Goal: Check status: Check status

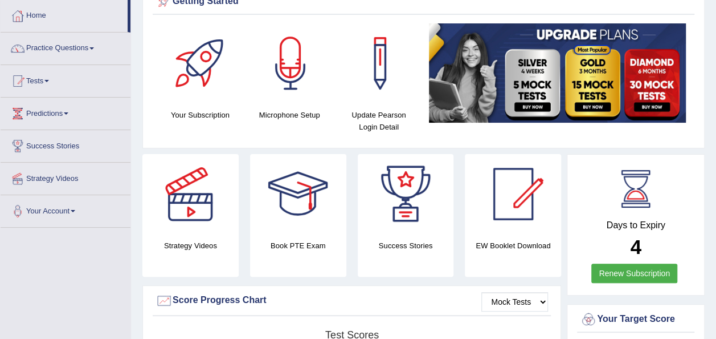
scroll to position [56, 0]
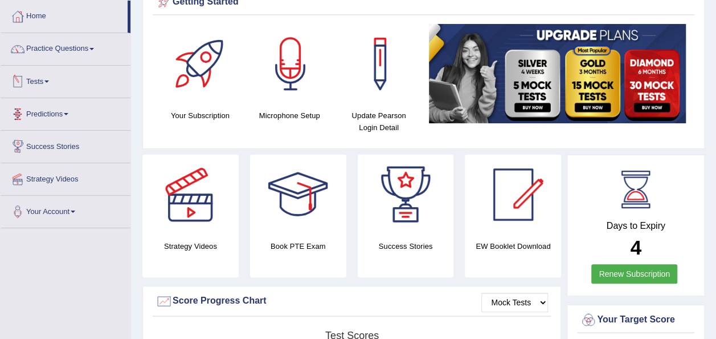
click at [52, 79] on link "Tests" at bounding box center [66, 80] width 130 height 28
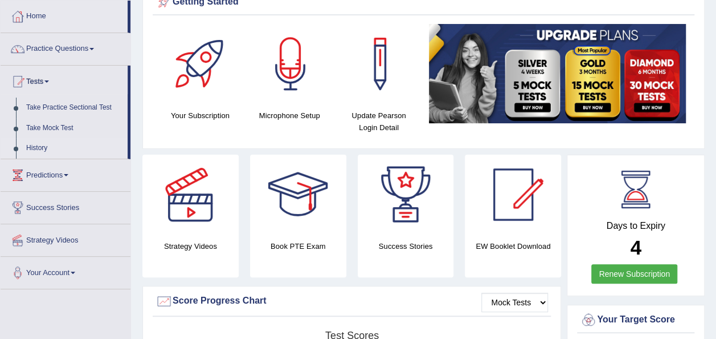
click at [42, 149] on link "History" at bounding box center [74, 148] width 107 height 21
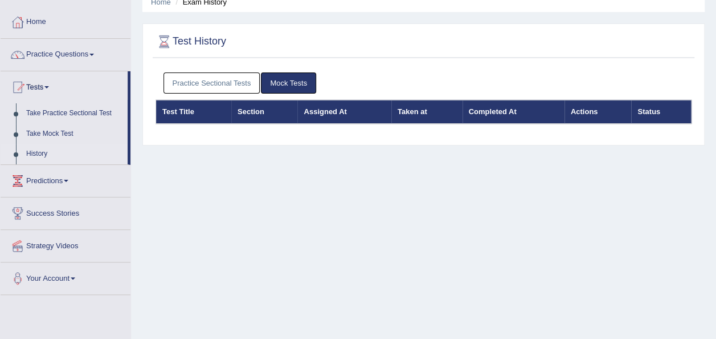
scroll to position [51, 0]
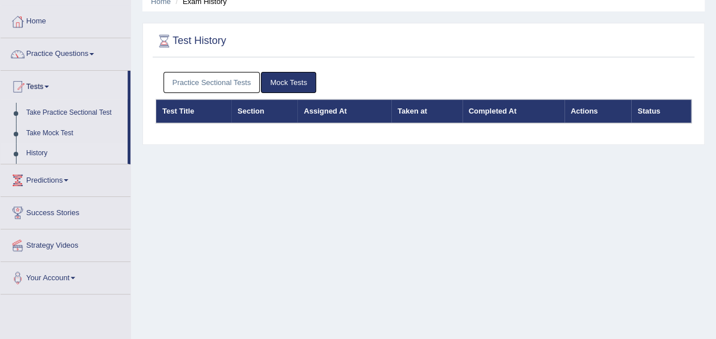
click at [252, 112] on th "Section" at bounding box center [264, 111] width 67 height 24
click at [212, 85] on link "Practice Sectional Tests" at bounding box center [212, 82] width 97 height 21
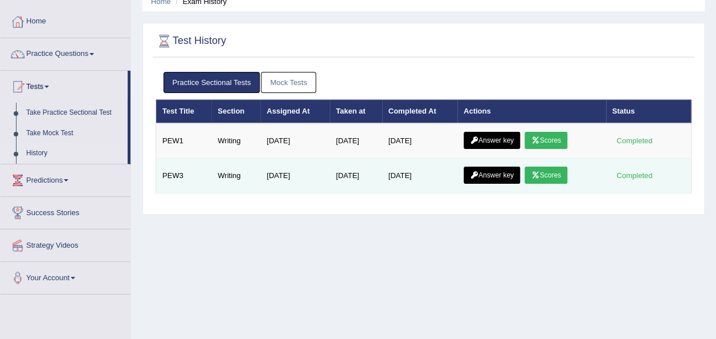
click at [543, 174] on link "Scores" at bounding box center [546, 174] width 42 height 17
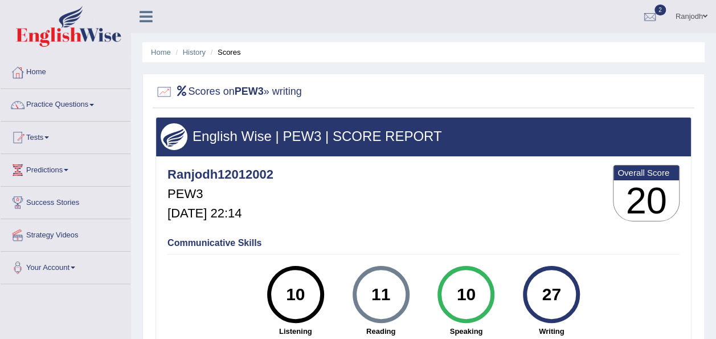
click at [52, 131] on link "Tests" at bounding box center [66, 135] width 130 height 28
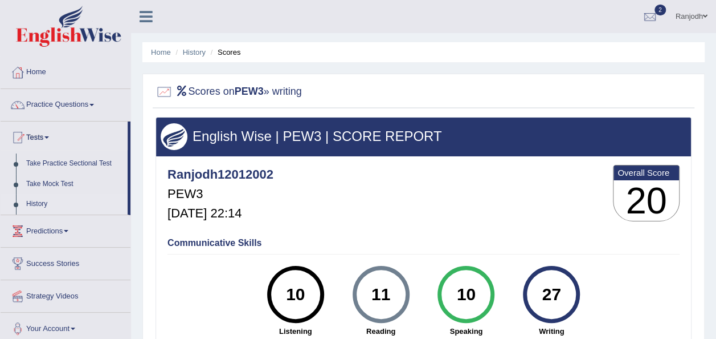
click at [40, 198] on link "History" at bounding box center [74, 204] width 107 height 21
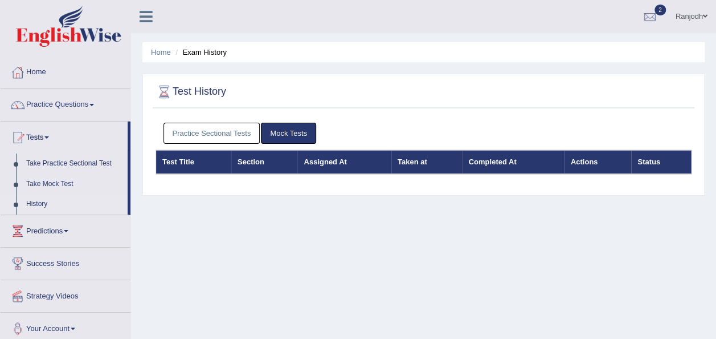
click at [237, 135] on link "Practice Sectional Tests" at bounding box center [212, 133] width 97 height 21
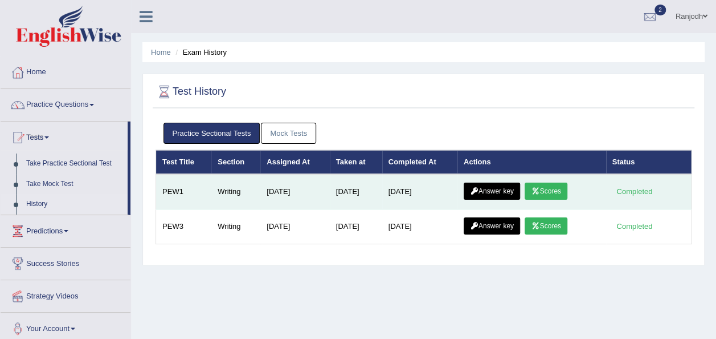
click at [551, 188] on link "Scores" at bounding box center [546, 190] width 42 height 17
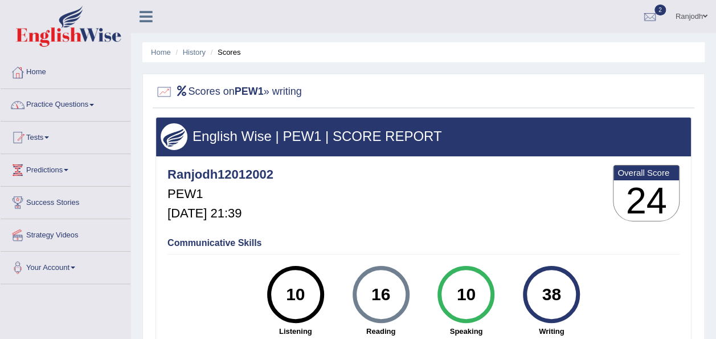
click at [93, 103] on link "Practice Questions" at bounding box center [66, 103] width 130 height 28
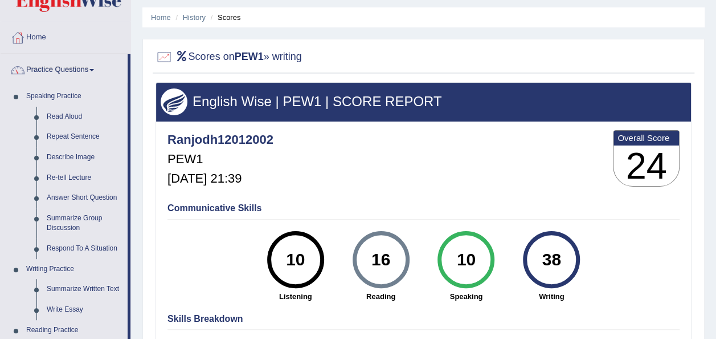
scroll to position [34, 0]
